Goal: Navigation & Orientation: Find specific page/section

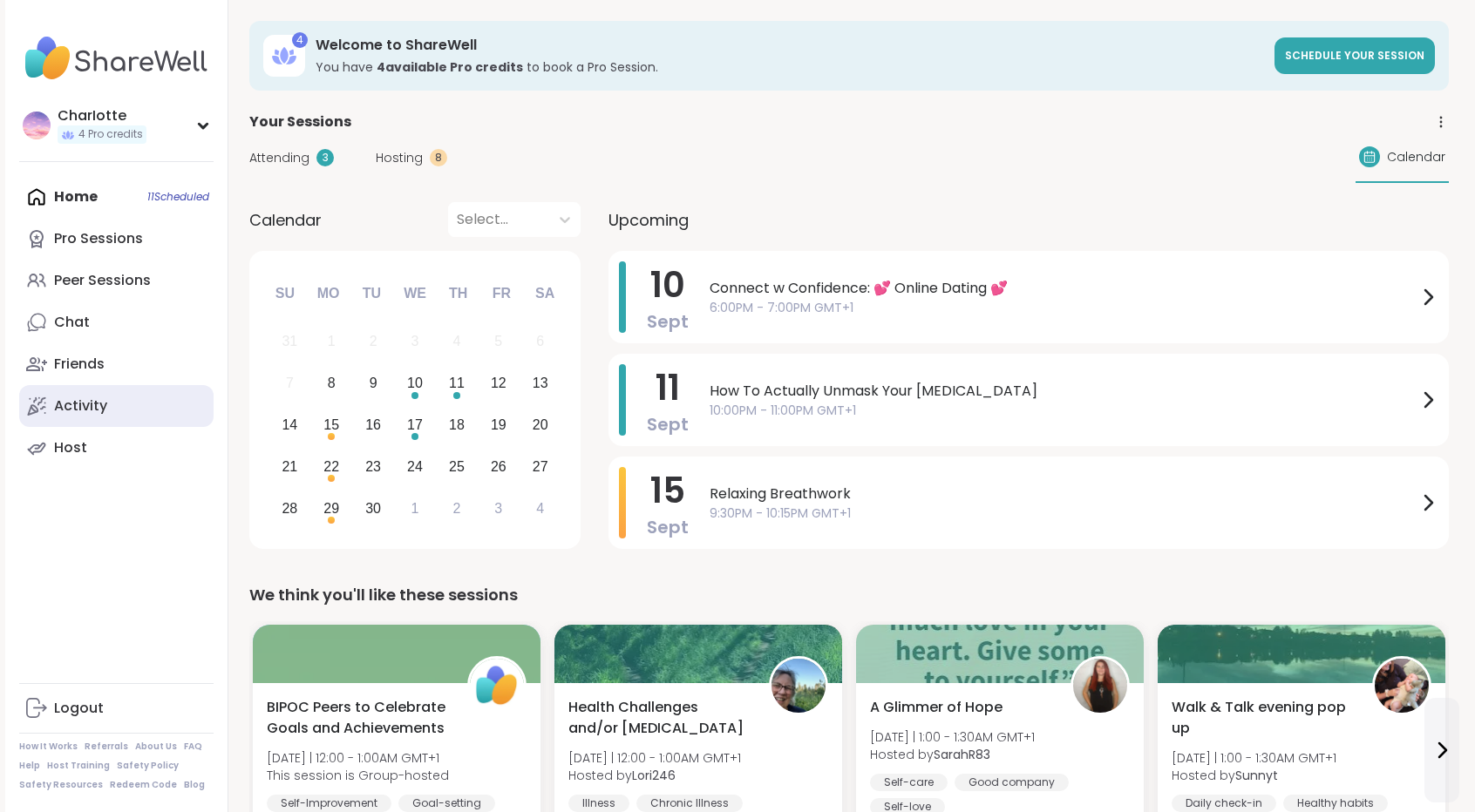
click at [103, 400] on div "Activity" at bounding box center [80, 406] width 53 height 19
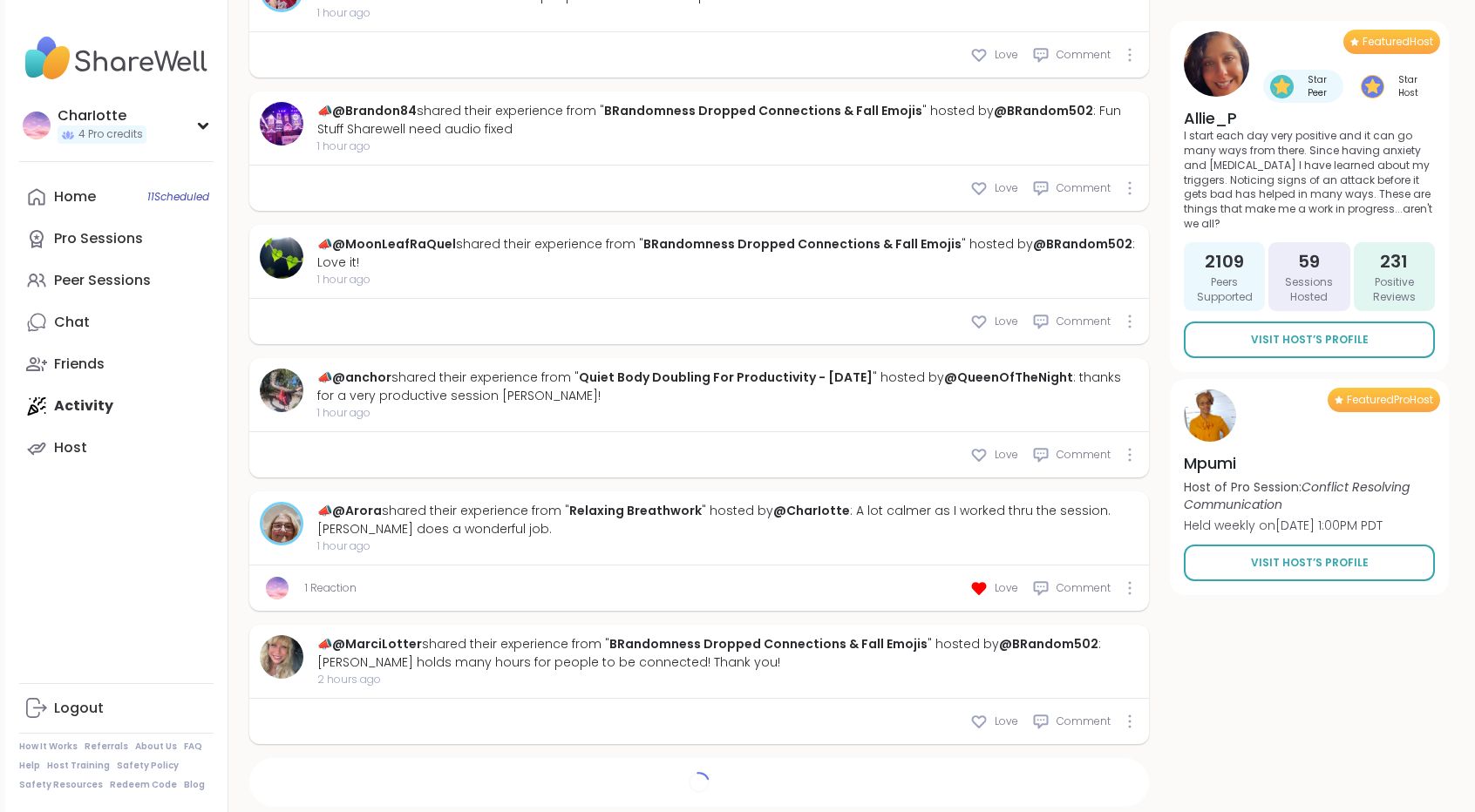
scroll to position [1467, 0]
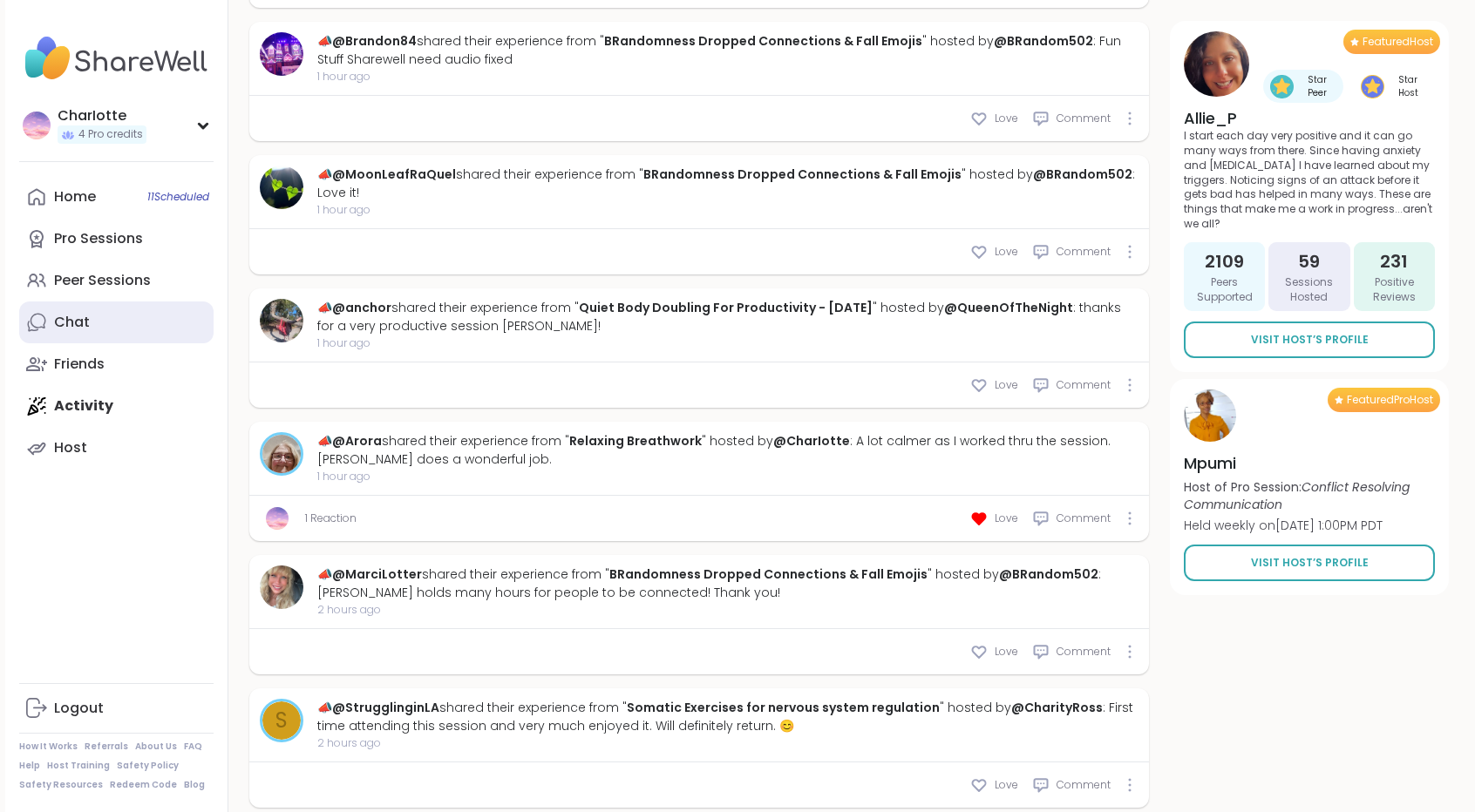
click at [136, 316] on link "Chat" at bounding box center [116, 322] width 194 height 42
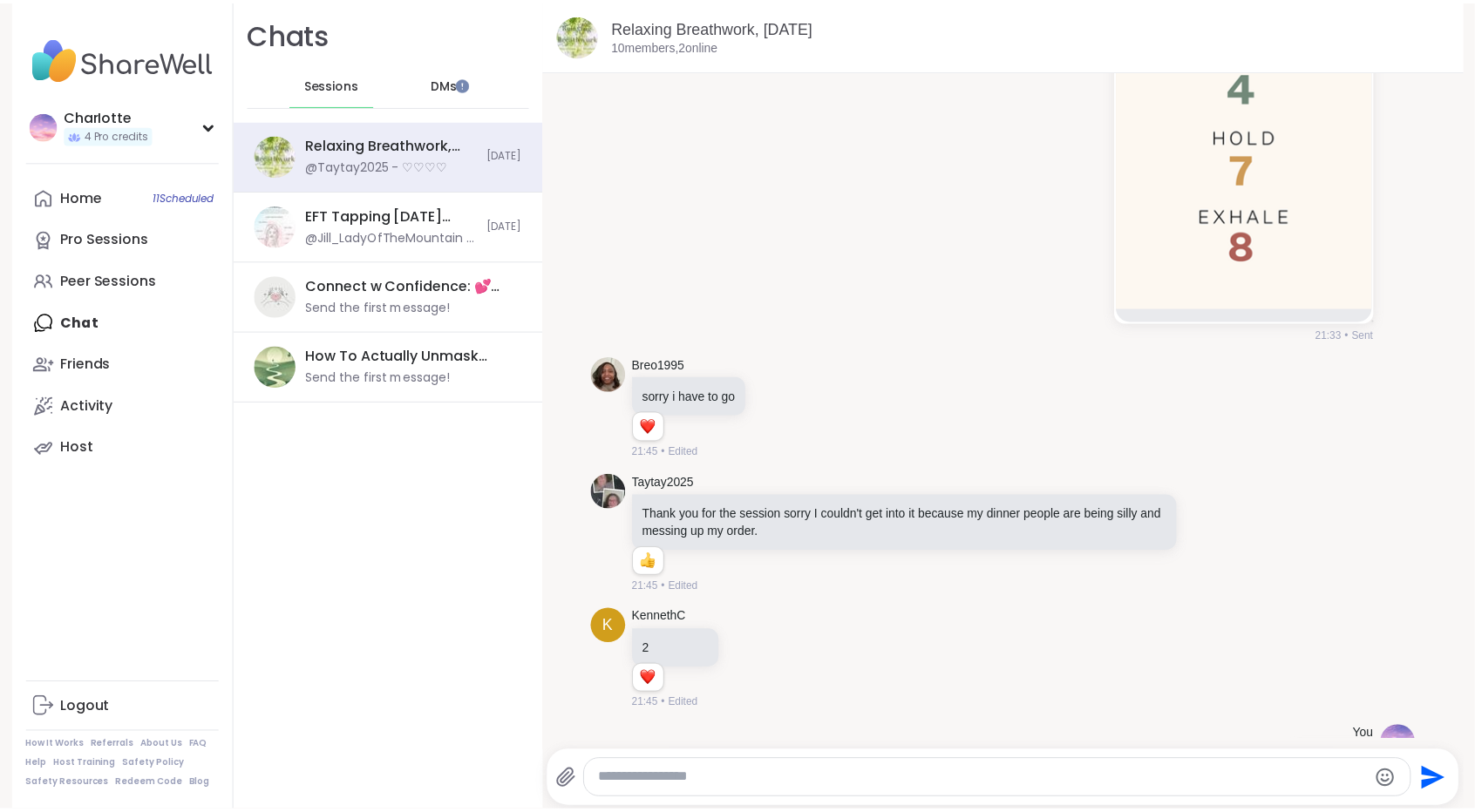
scroll to position [5307, 0]
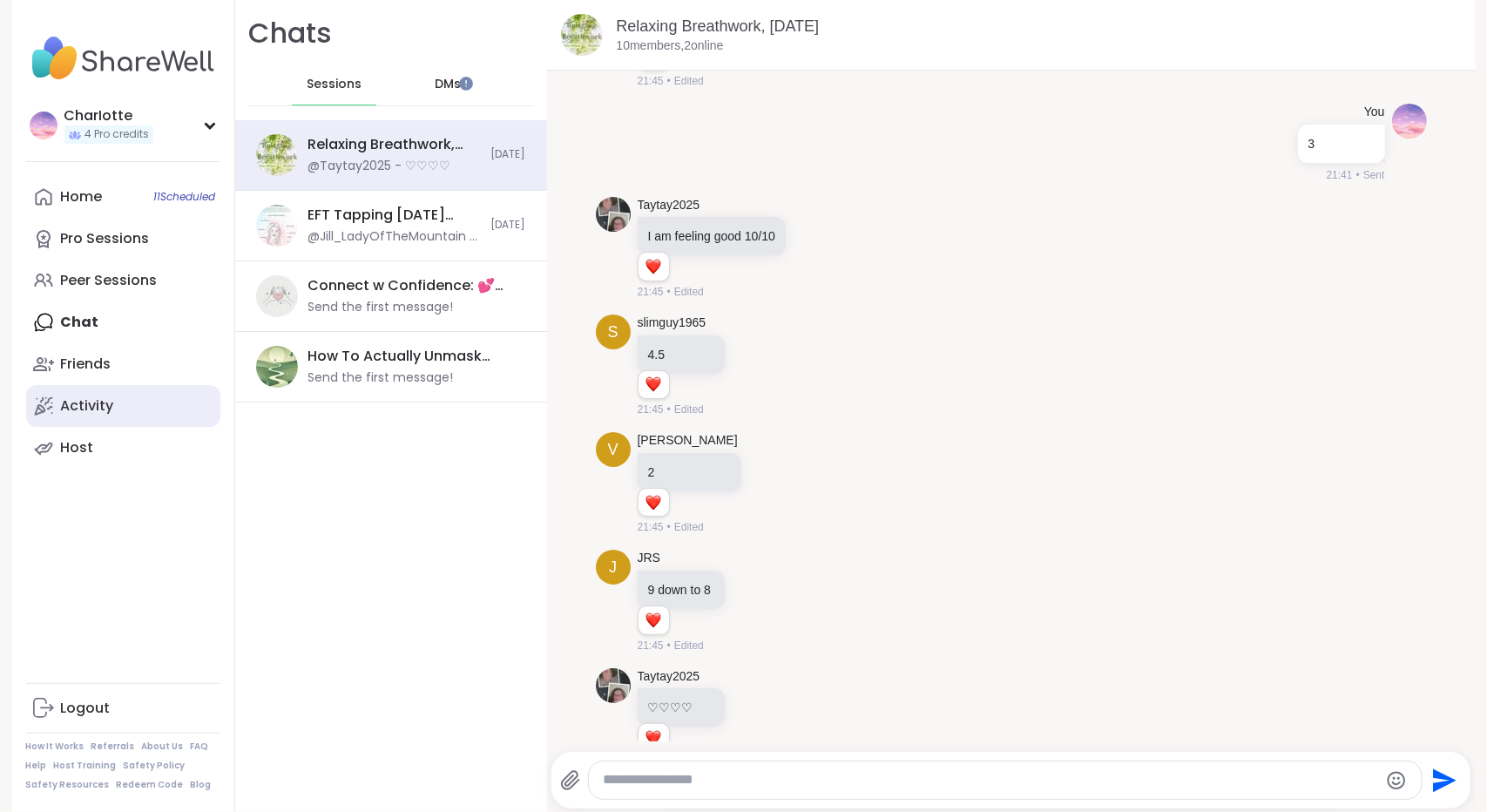
click at [128, 416] on link "Activity" at bounding box center [123, 406] width 194 height 42
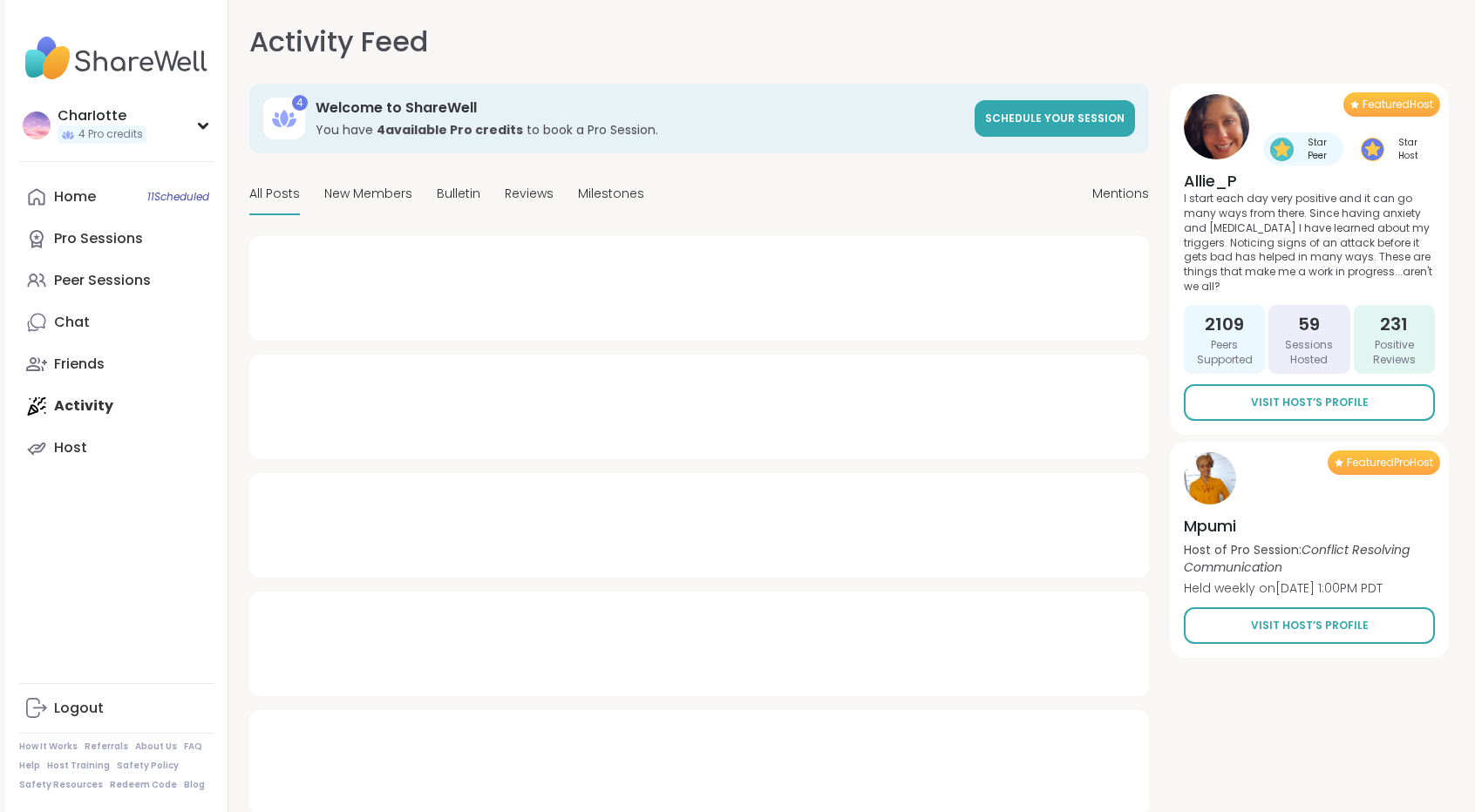
type textarea "*"
